Goal: Task Accomplishment & Management: Complete application form

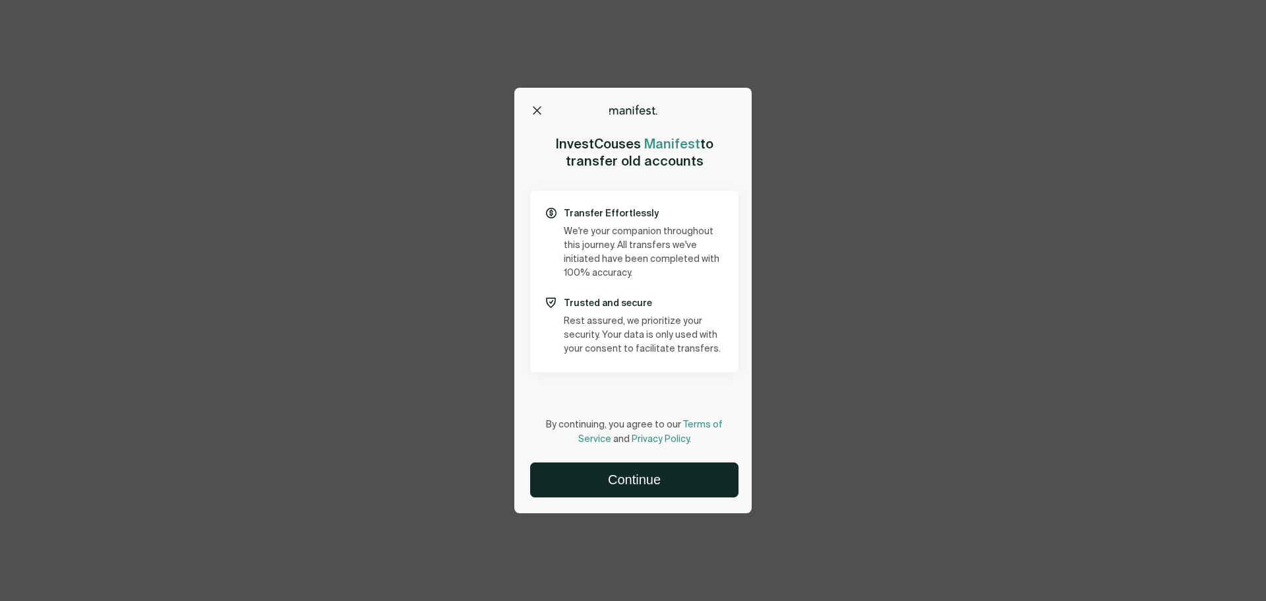
click at [646, 485] on button "Continue" at bounding box center [634, 480] width 207 height 34
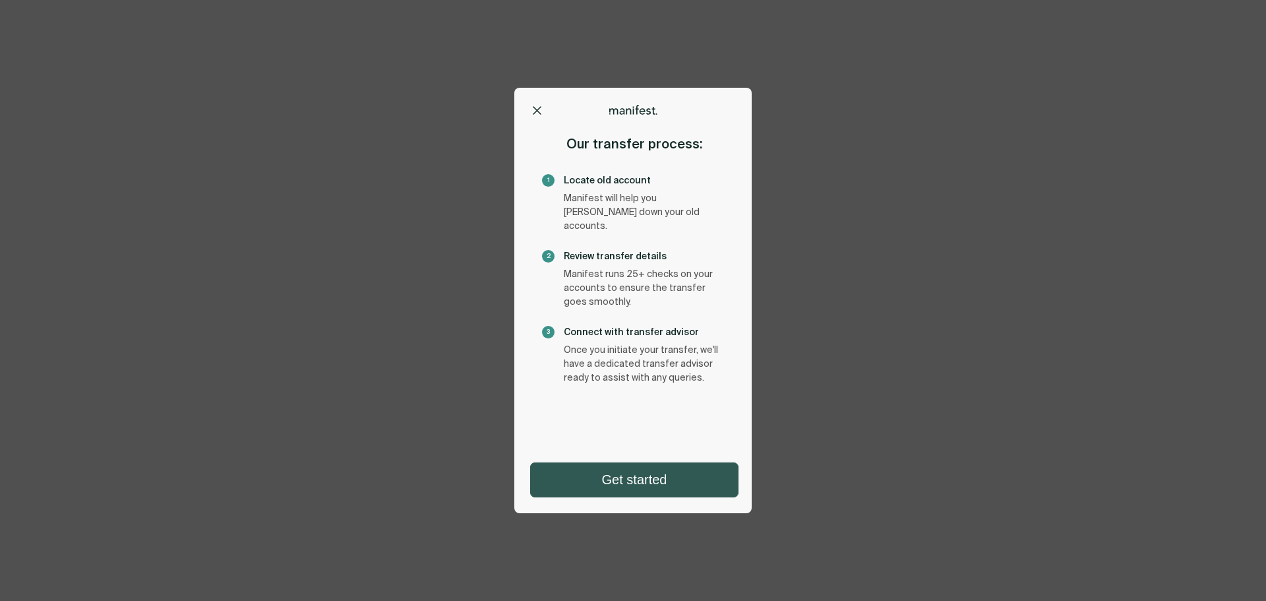
click at [645, 469] on button "Get started" at bounding box center [634, 480] width 207 height 34
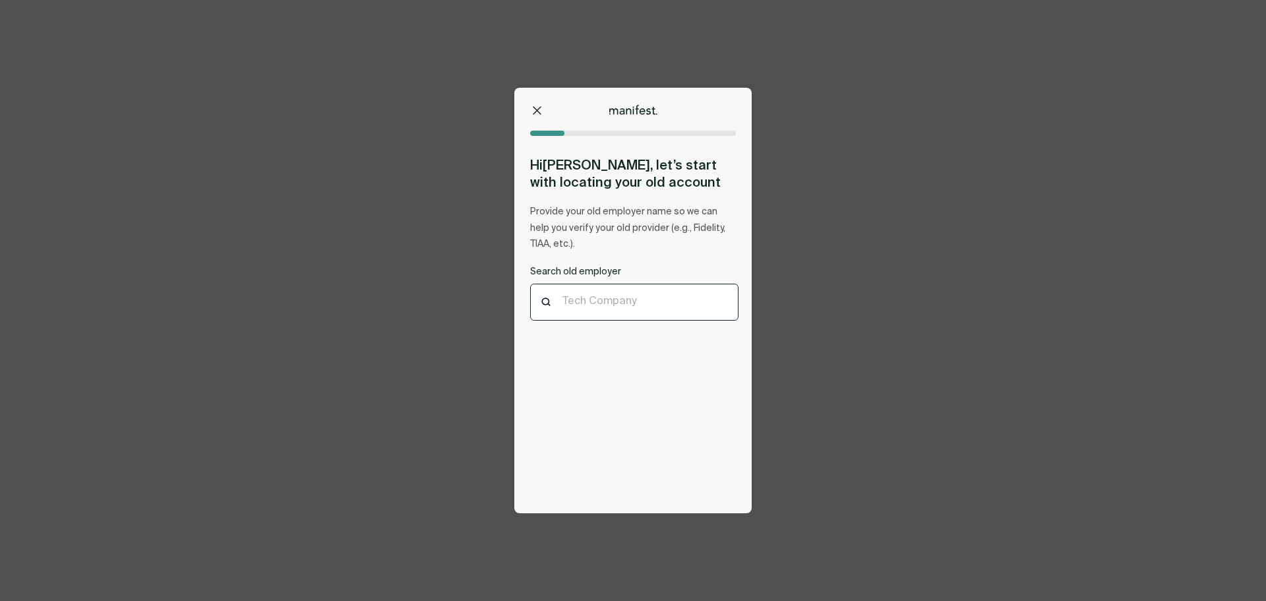
click at [628, 308] on div at bounding box center [634, 302] width 144 height 13
type input "*"
click at [603, 385] on div "Ruggable, [GEOGRAPHIC_DATA], [GEOGRAPHIC_DATA]" at bounding box center [634, 384] width 207 height 40
type input "********"
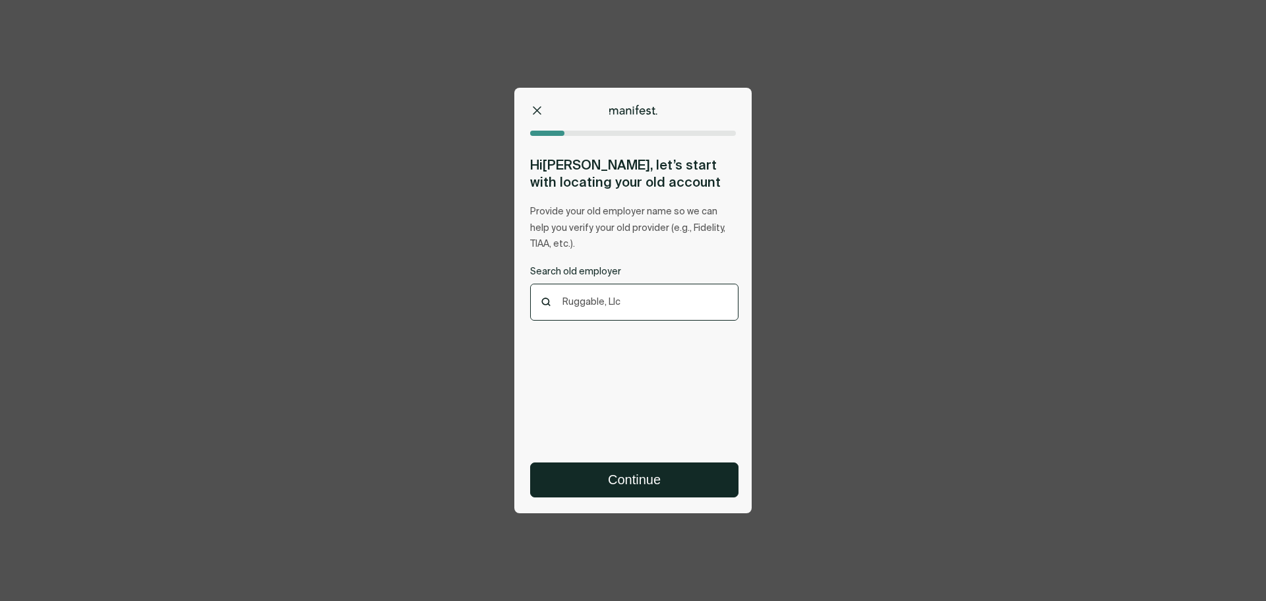
click at [604, 296] on div at bounding box center [634, 302] width 144 height 13
click at [599, 301] on div at bounding box center [634, 302] width 144 height 13
type input "****"
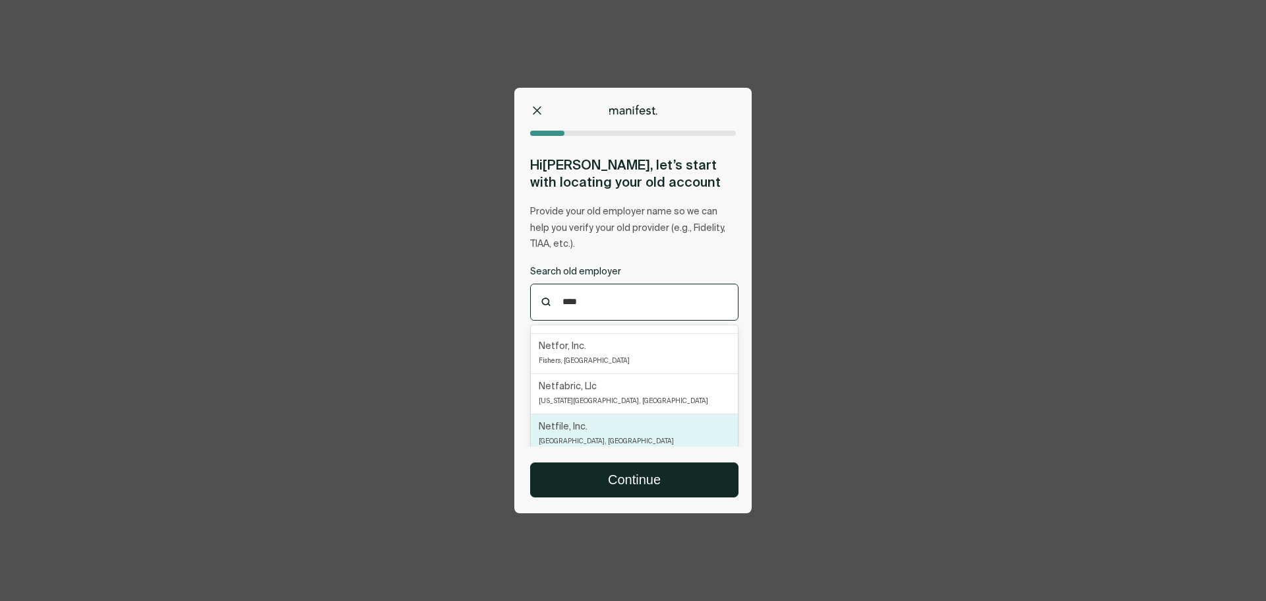
scroll to position [132, 0]
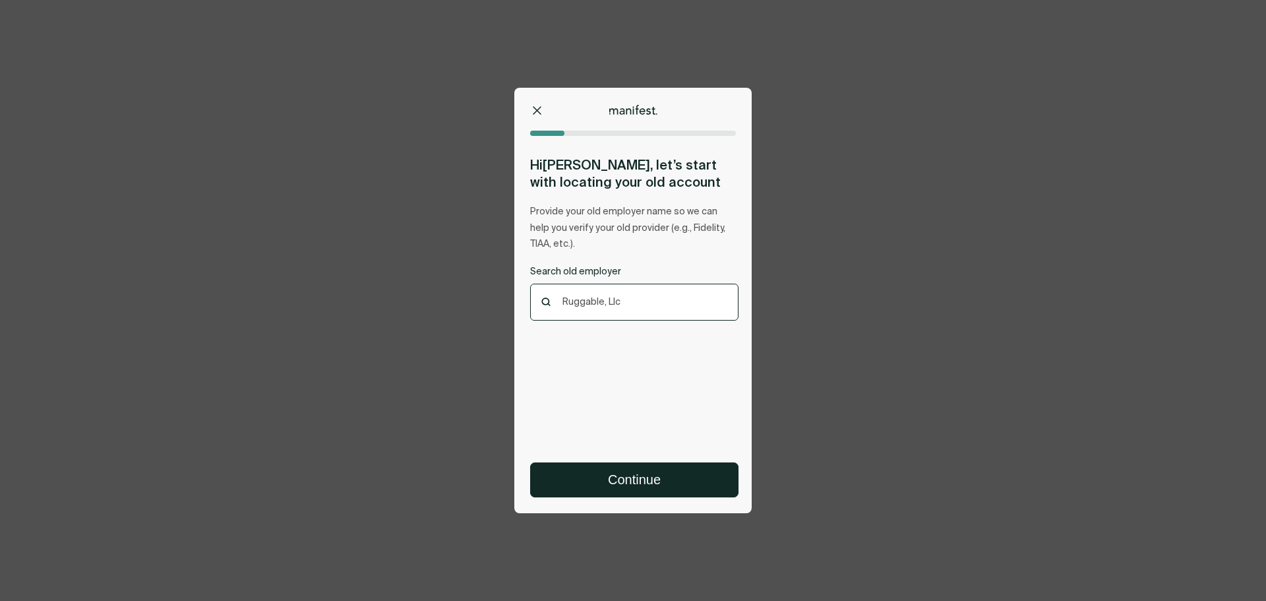
click at [595, 305] on div at bounding box center [634, 302] width 144 height 13
click at [594, 305] on div at bounding box center [634, 302] width 144 height 13
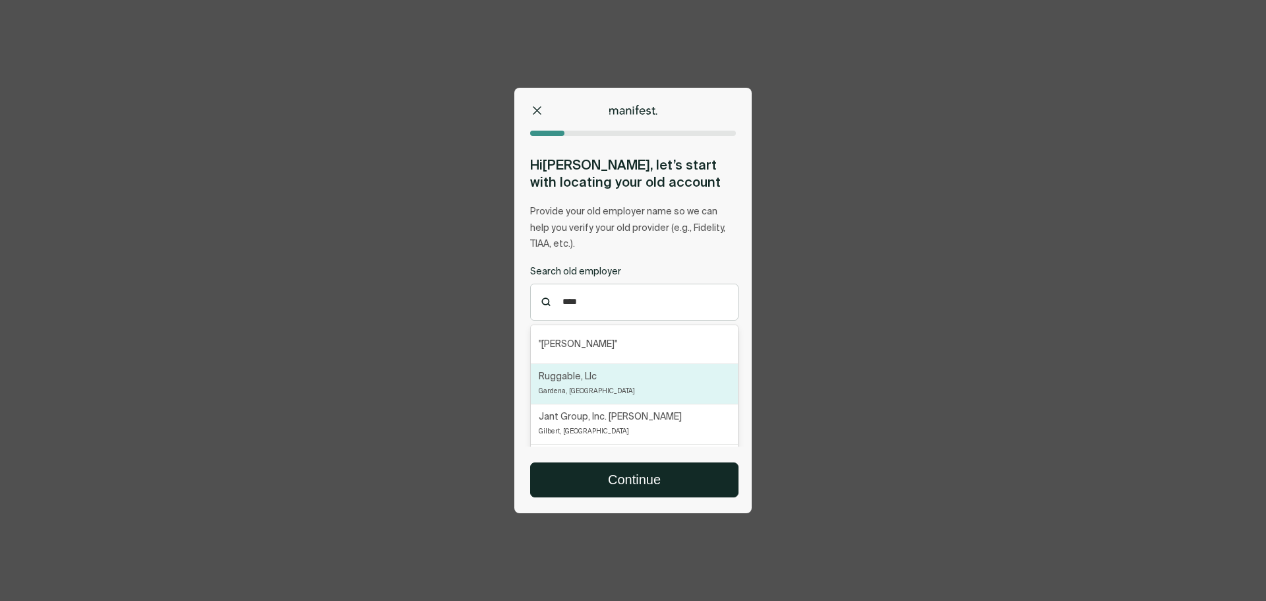
click at [584, 384] on div "Ruggable, [GEOGRAPHIC_DATA], [GEOGRAPHIC_DATA]" at bounding box center [587, 383] width 96 height 29
type input "****"
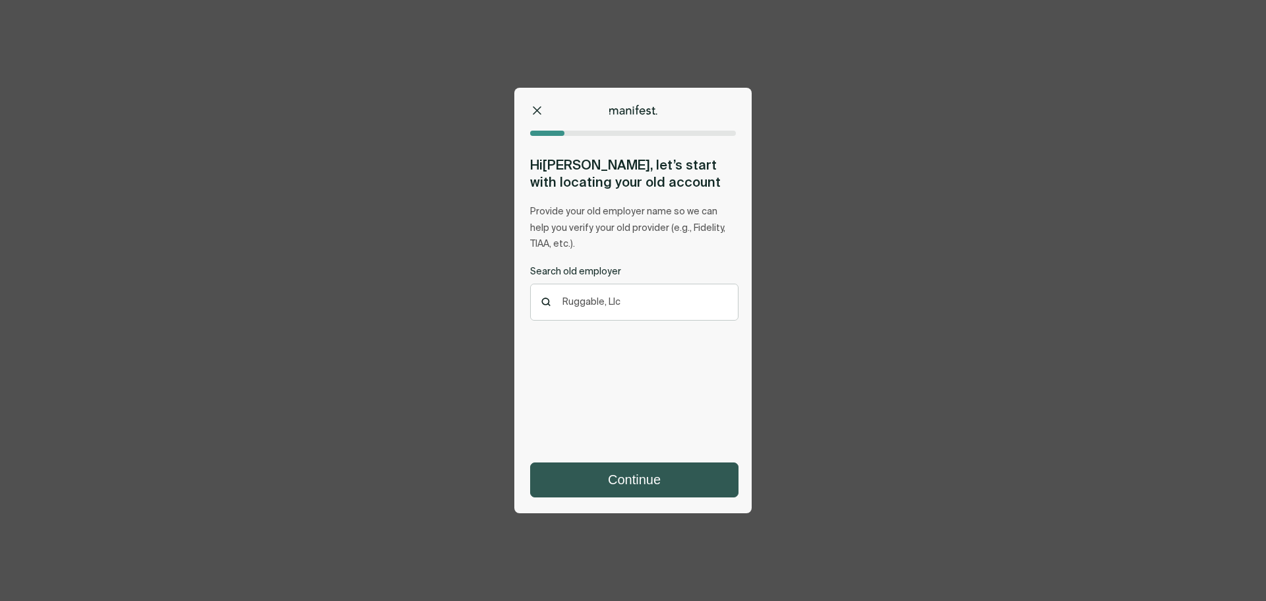
click at [614, 482] on button "Continue" at bounding box center [634, 480] width 207 height 34
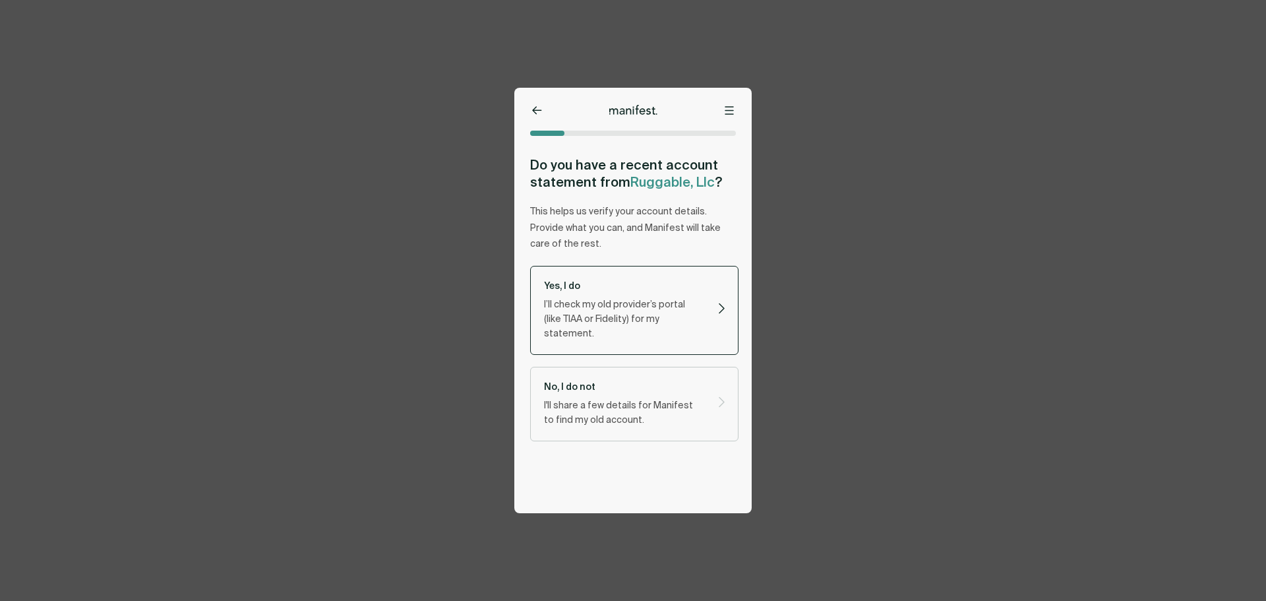
click at [626, 318] on p "I’ll check my old provider’s portal (like TIAA or Fidelity) for my statement." at bounding box center [623, 319] width 158 height 44
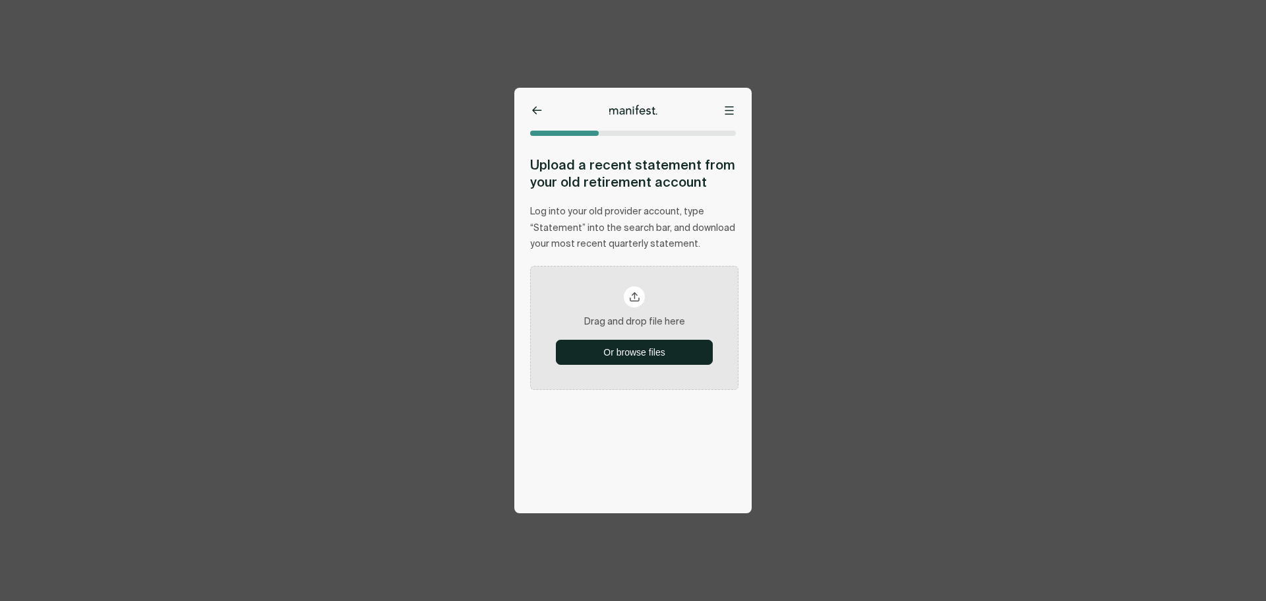
click at [531, 107] on button at bounding box center [536, 110] width 13 height 13
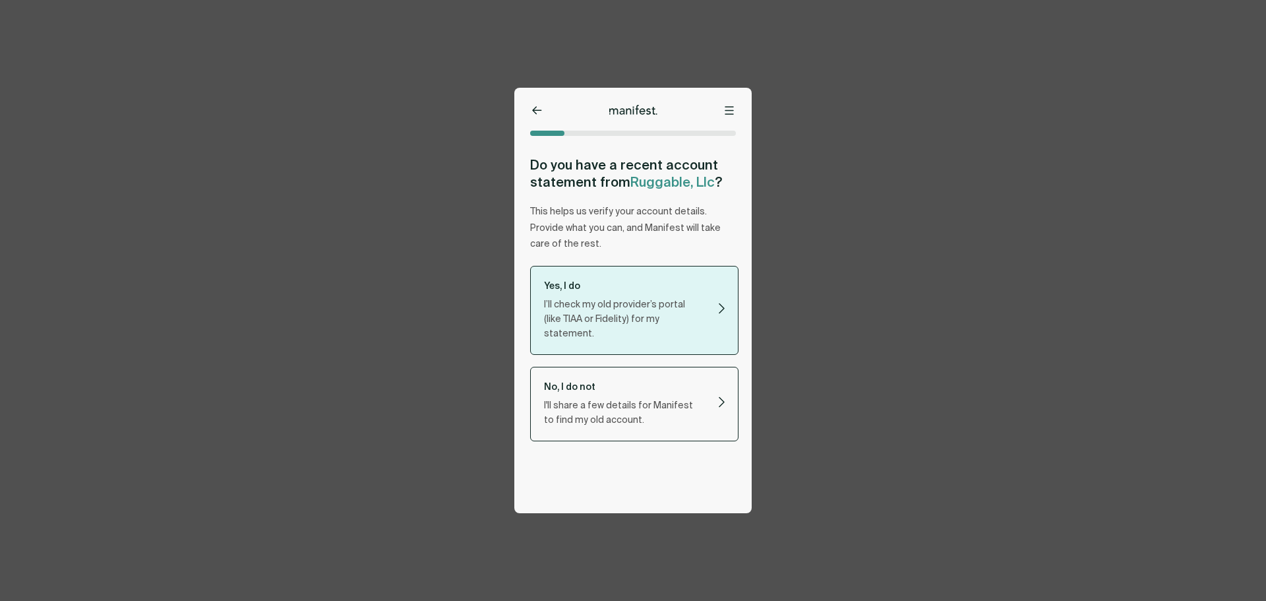
click at [623, 380] on p "No, I do not" at bounding box center [623, 386] width 158 height 13
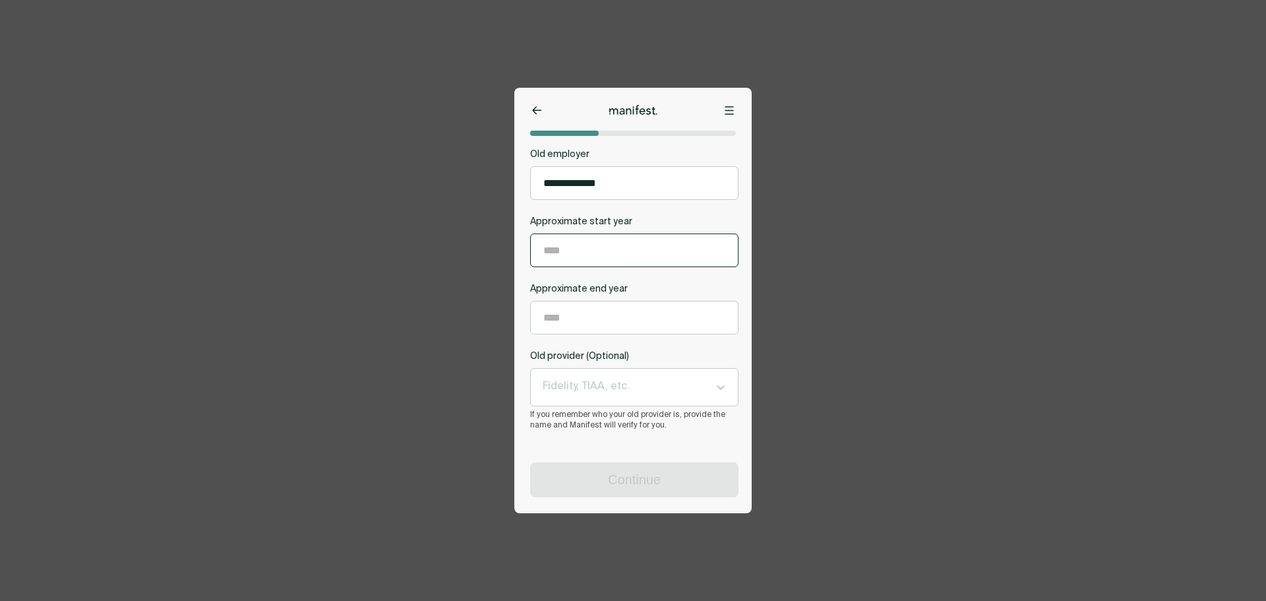
scroll to position [72, 0]
click at [580, 241] on input "Approximate start year" at bounding box center [634, 250] width 207 height 32
type input "****"
click at [586, 314] on input "Approximate end year" at bounding box center [634, 317] width 207 height 32
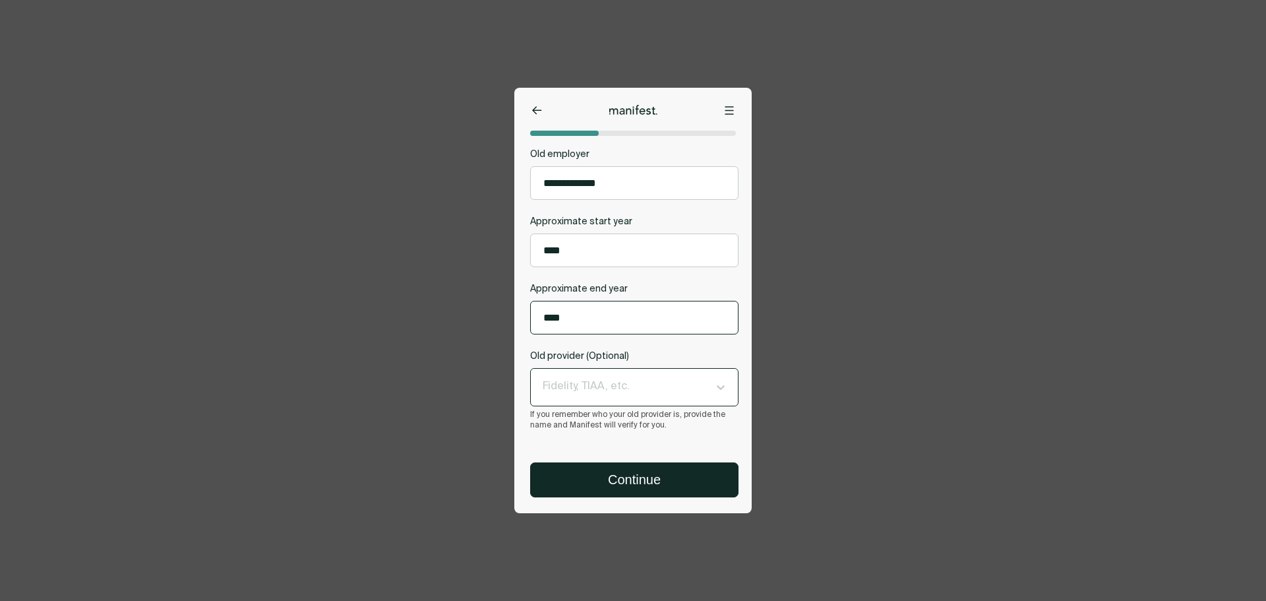
type input "****"
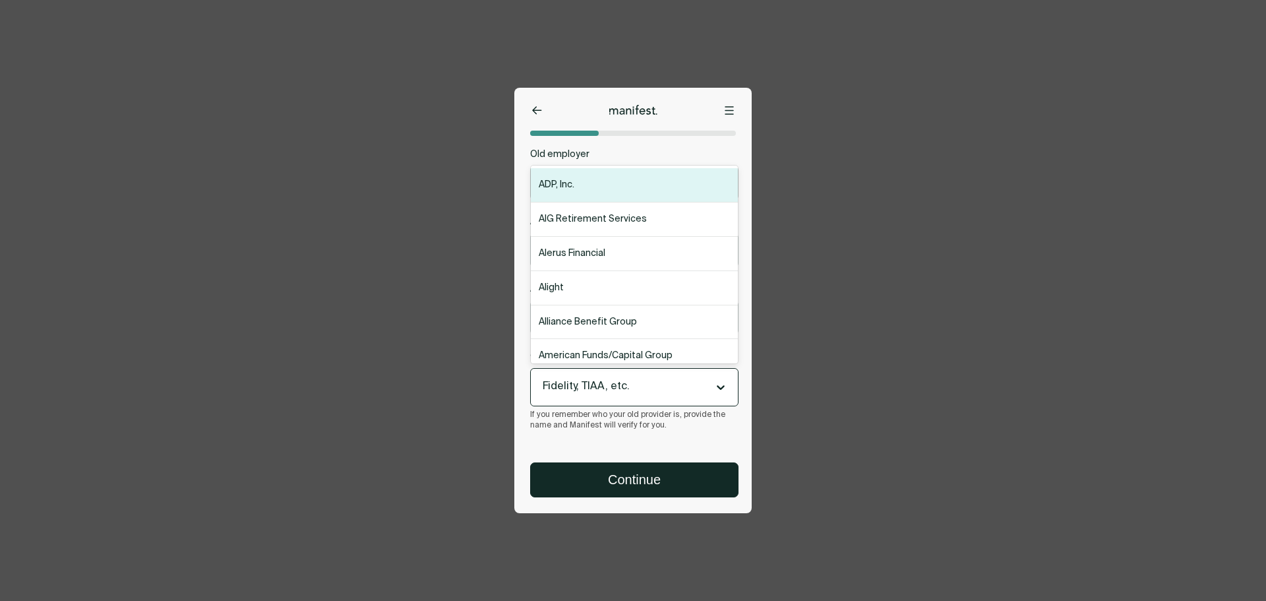
click at [610, 386] on div at bounding box center [623, 387] width 160 height 17
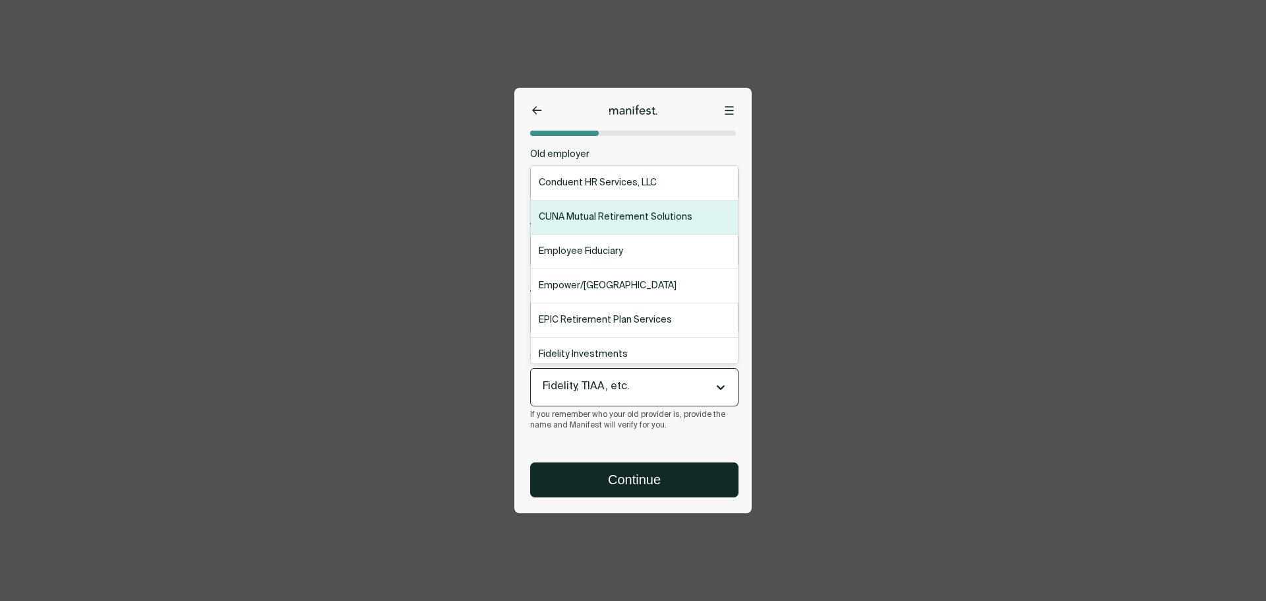
scroll to position [593, 0]
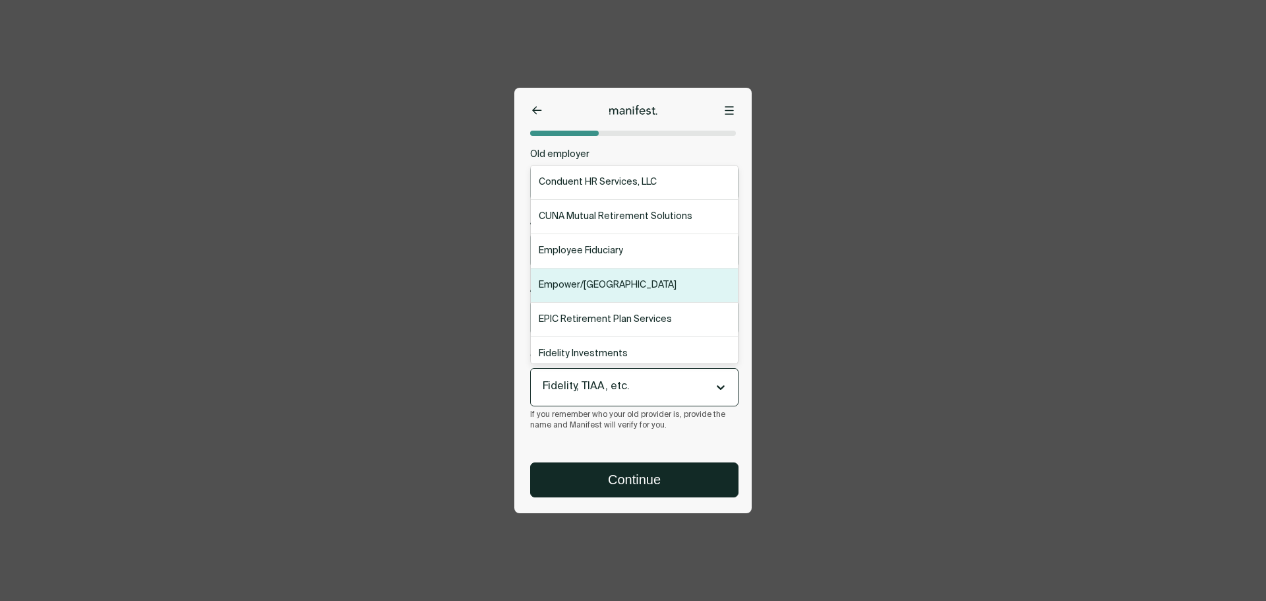
click at [629, 278] on div "Empower/[GEOGRAPHIC_DATA]" at bounding box center [634, 285] width 207 height 34
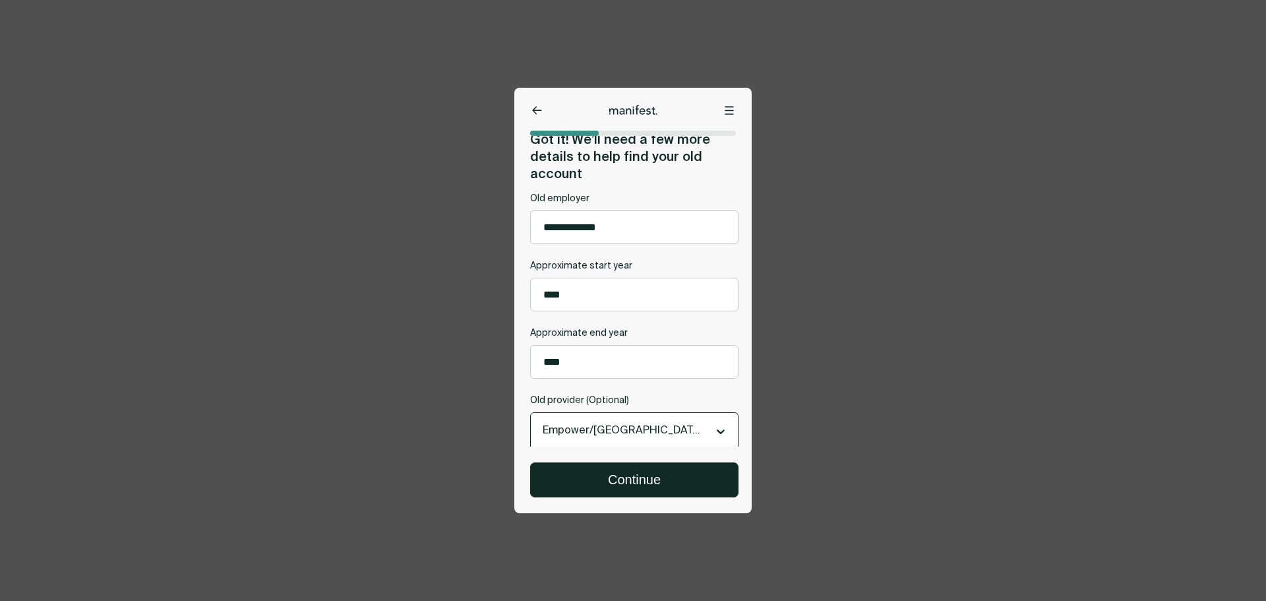
scroll to position [0, 0]
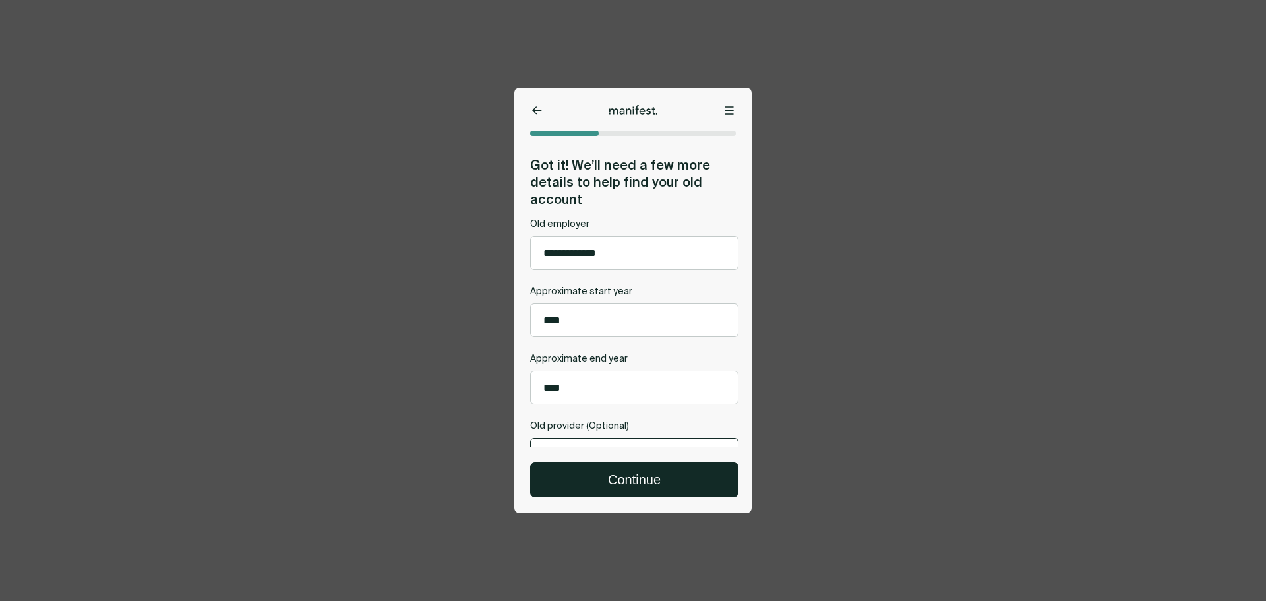
click at [530, 107] on button at bounding box center [536, 110] width 13 height 13
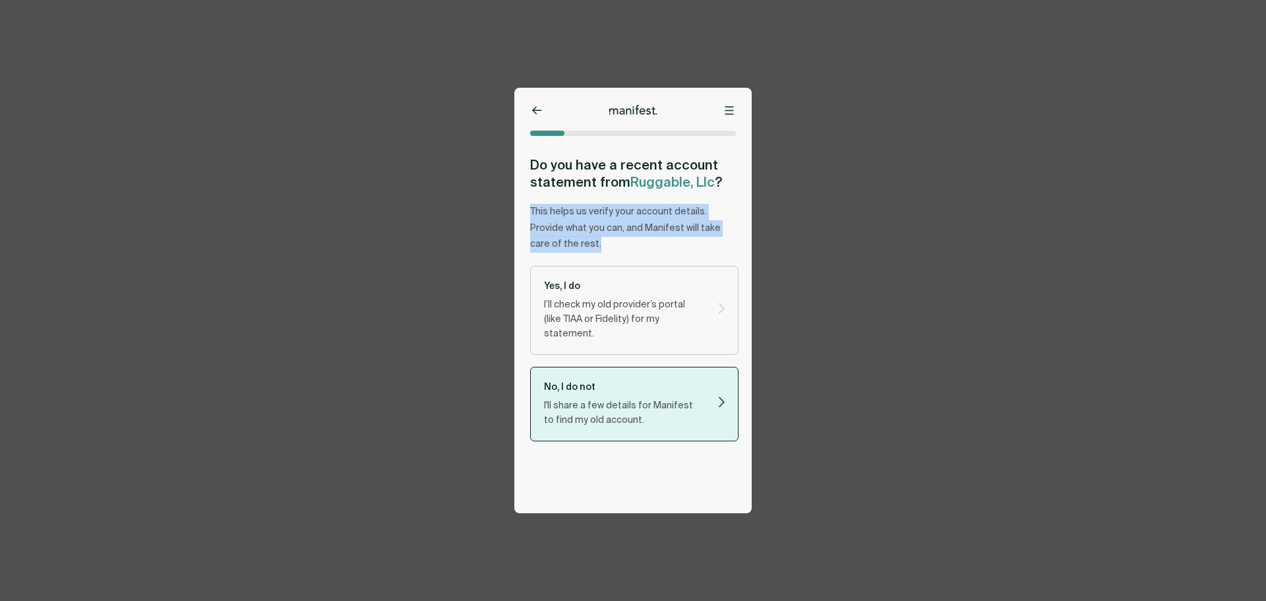
drag, startPoint x: 602, startPoint y: 216, endPoint x: 613, endPoint y: 247, distance: 33.0
click at [613, 247] on div "Do you have a recent account statement from Ruggable, Llc ? This helps us verif…" at bounding box center [630, 304] width 232 height 297
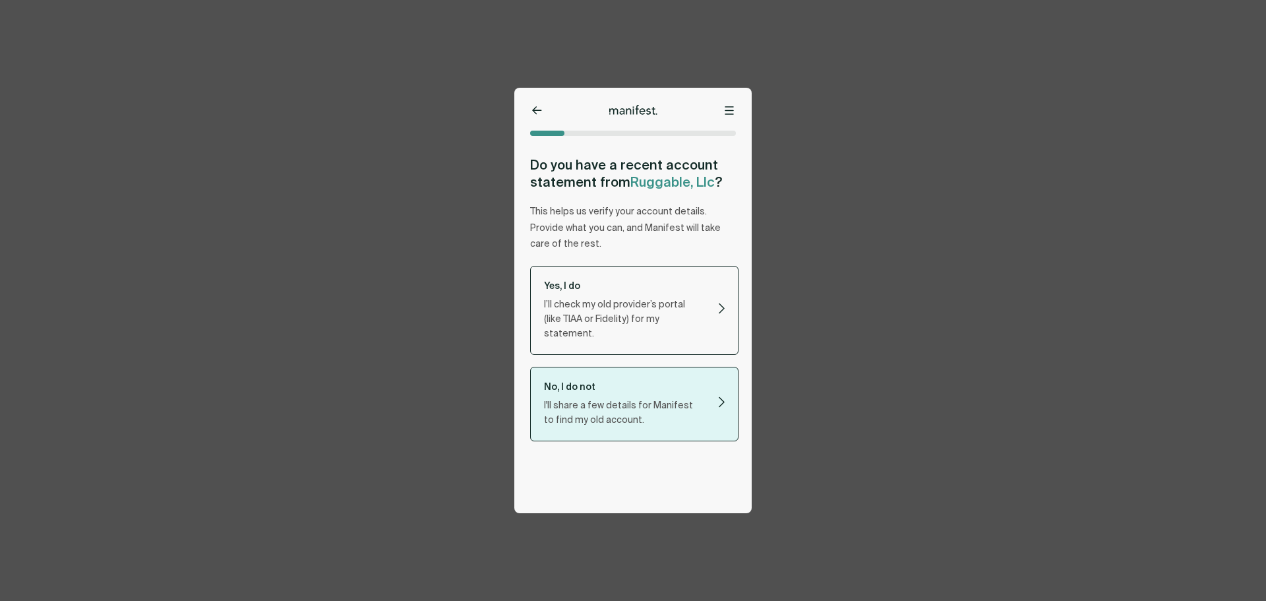
click at [603, 316] on p "I’ll check my old provider’s portal (like TIAA or Fidelity) for my statement." at bounding box center [623, 319] width 158 height 44
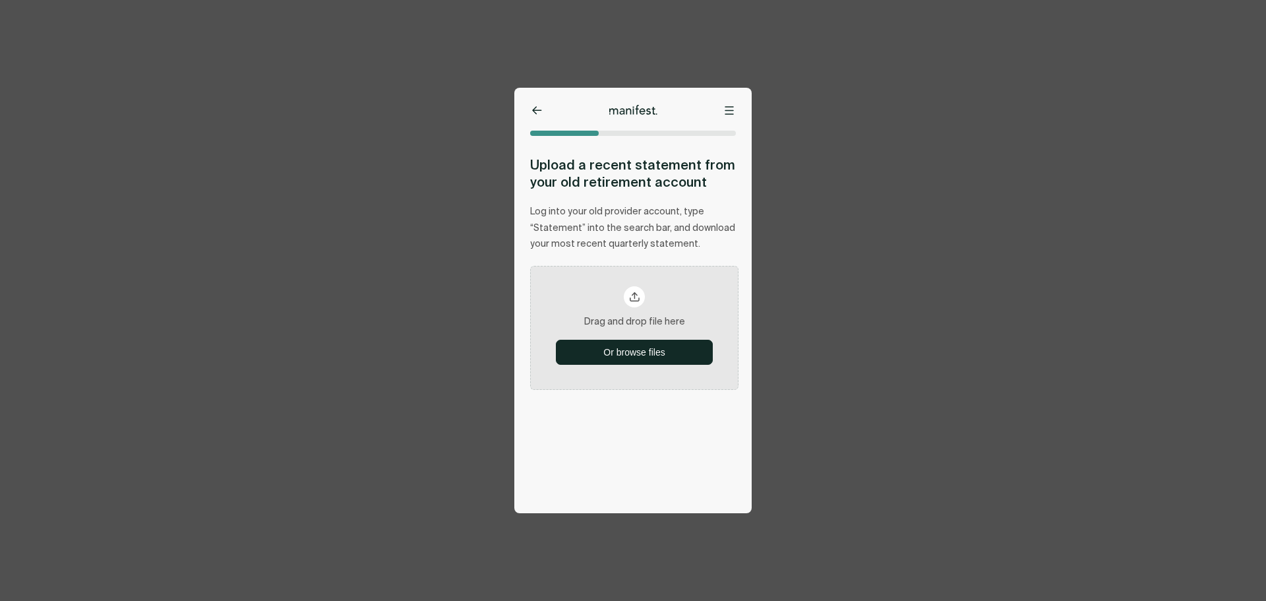
click at [531, 110] on button at bounding box center [536, 110] width 13 height 13
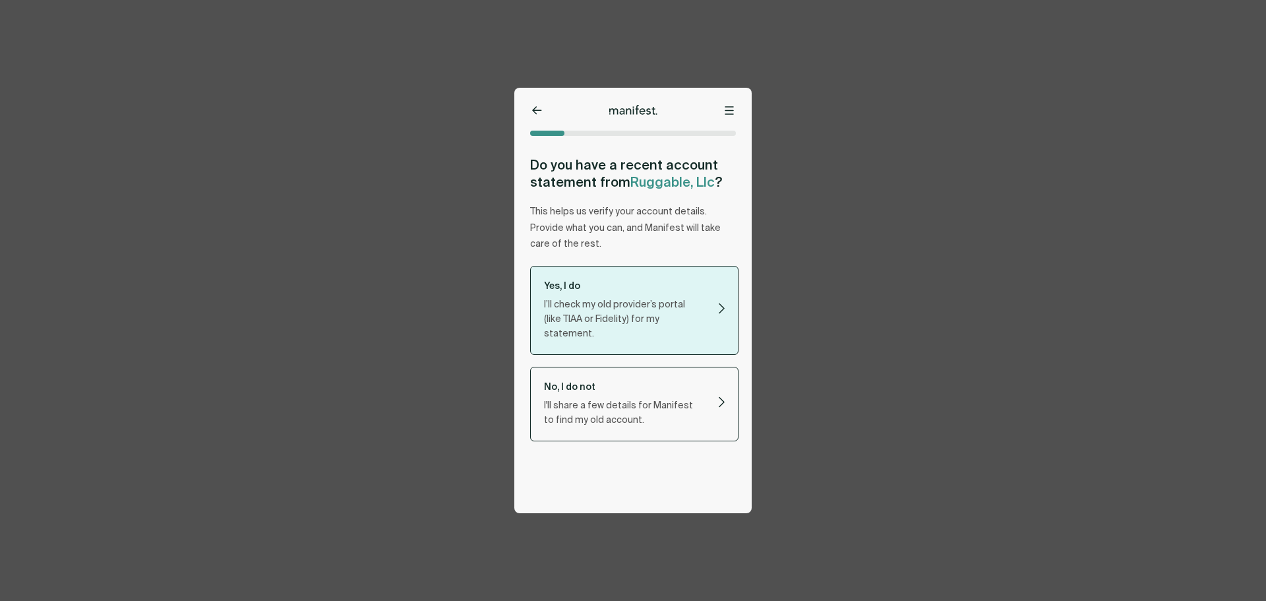
click at [692, 398] on p "I'll share a few details for Manifest to find my old account." at bounding box center [623, 412] width 158 height 29
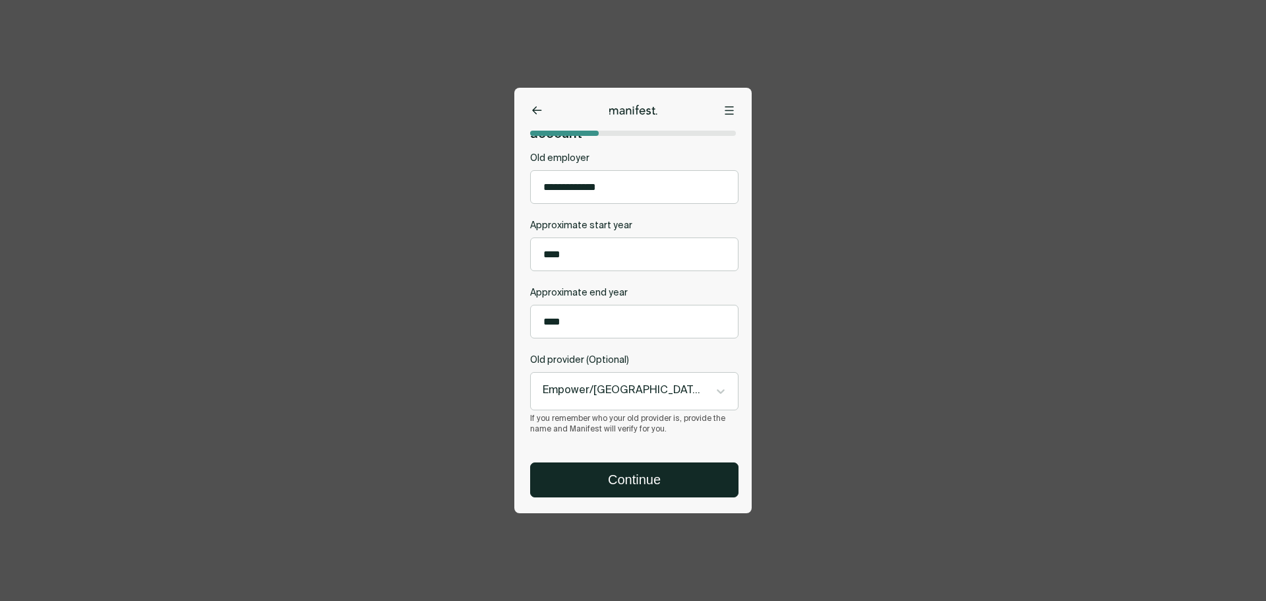
scroll to position [72, 0]
